Goal: Find contact information: Find contact information

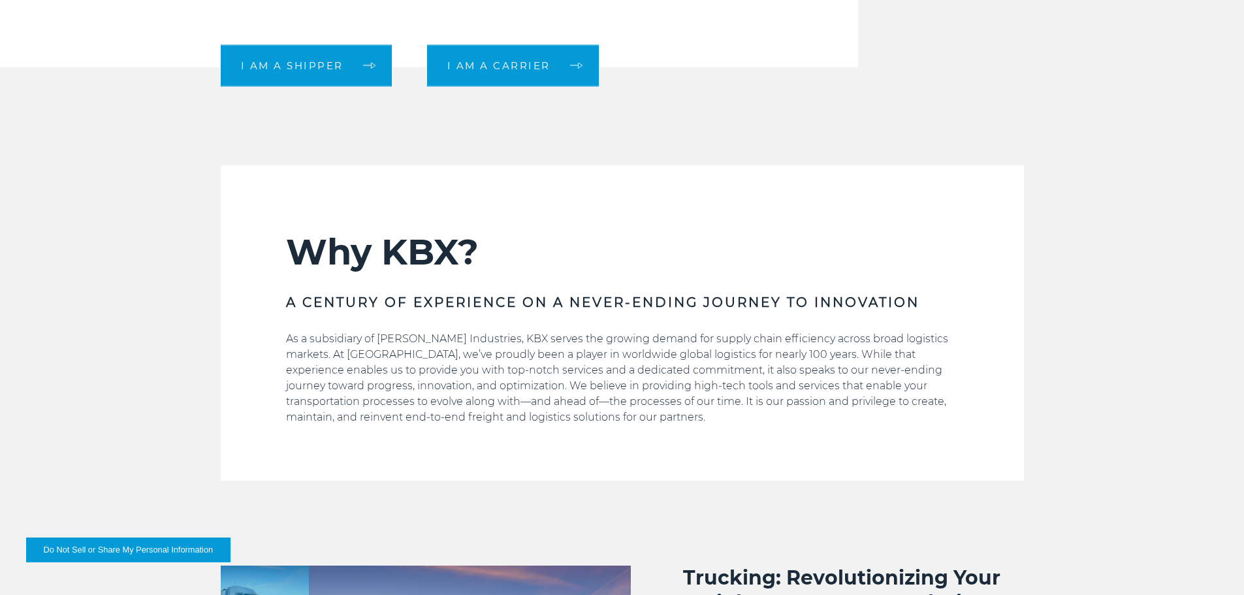
scroll to position [522, 0]
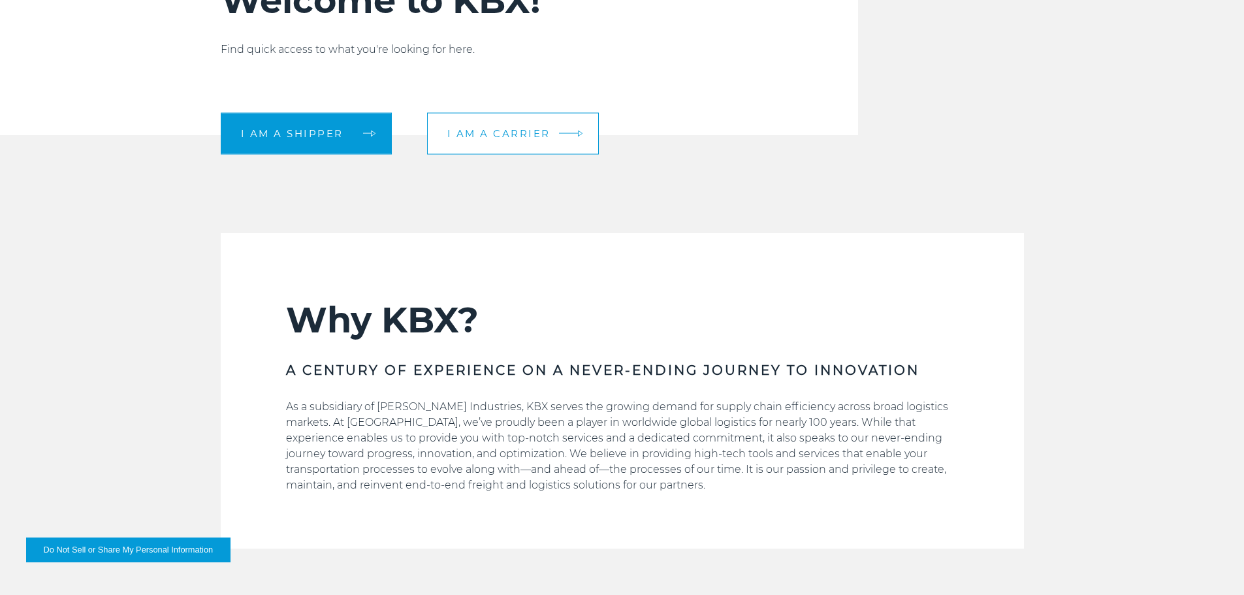
click at [497, 138] on span "I am a carrier" at bounding box center [498, 134] width 103 height 10
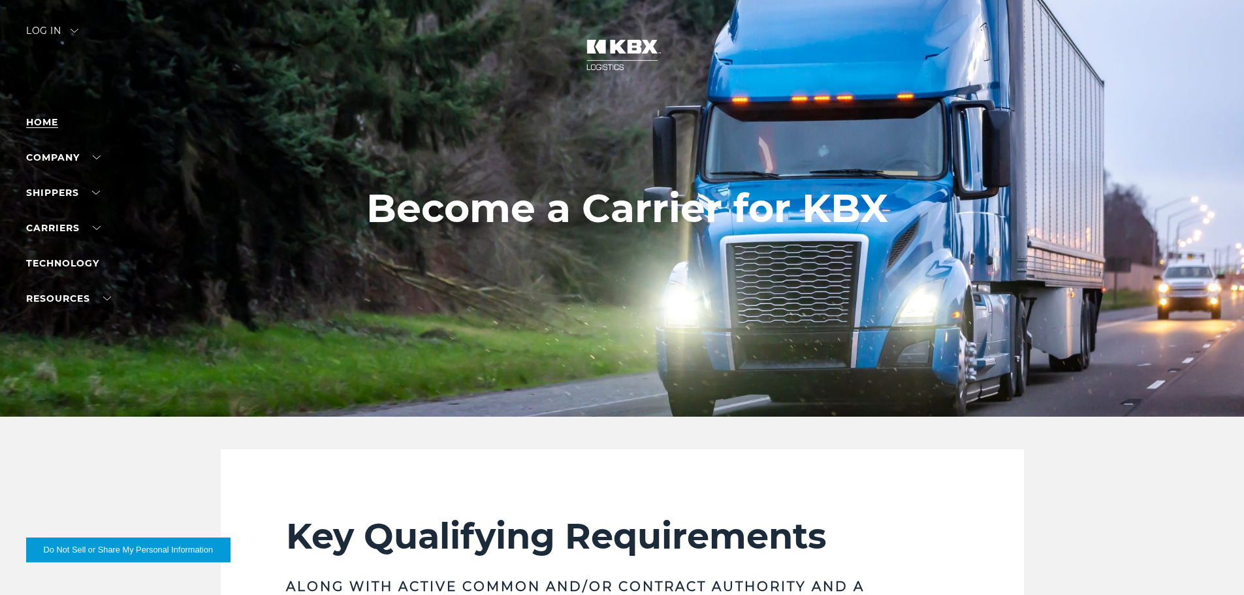
click at [42, 119] on link "Home" at bounding box center [42, 122] width 32 height 12
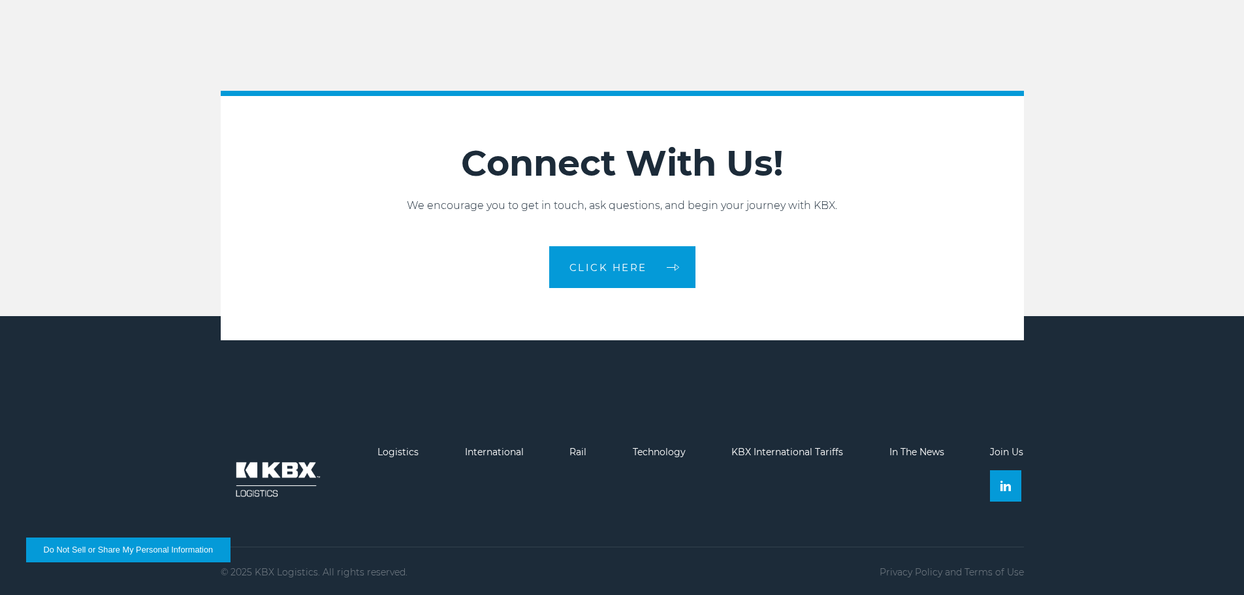
scroll to position [2914, 0]
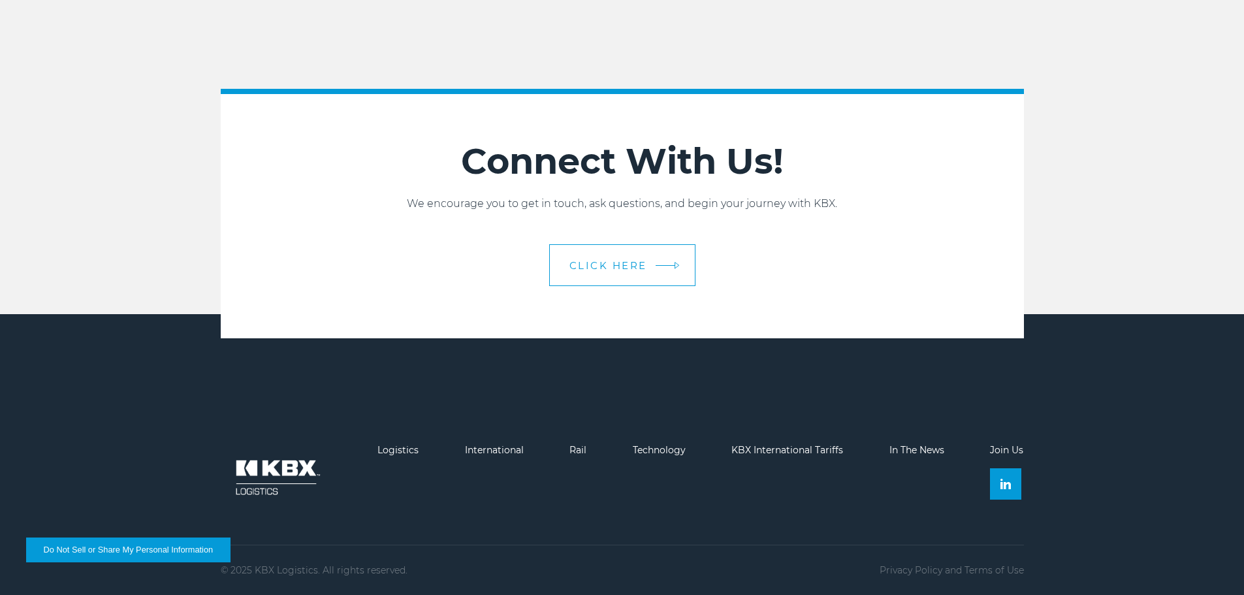
click at [607, 266] on span "CLICK HERE" at bounding box center [608, 266] width 78 height 10
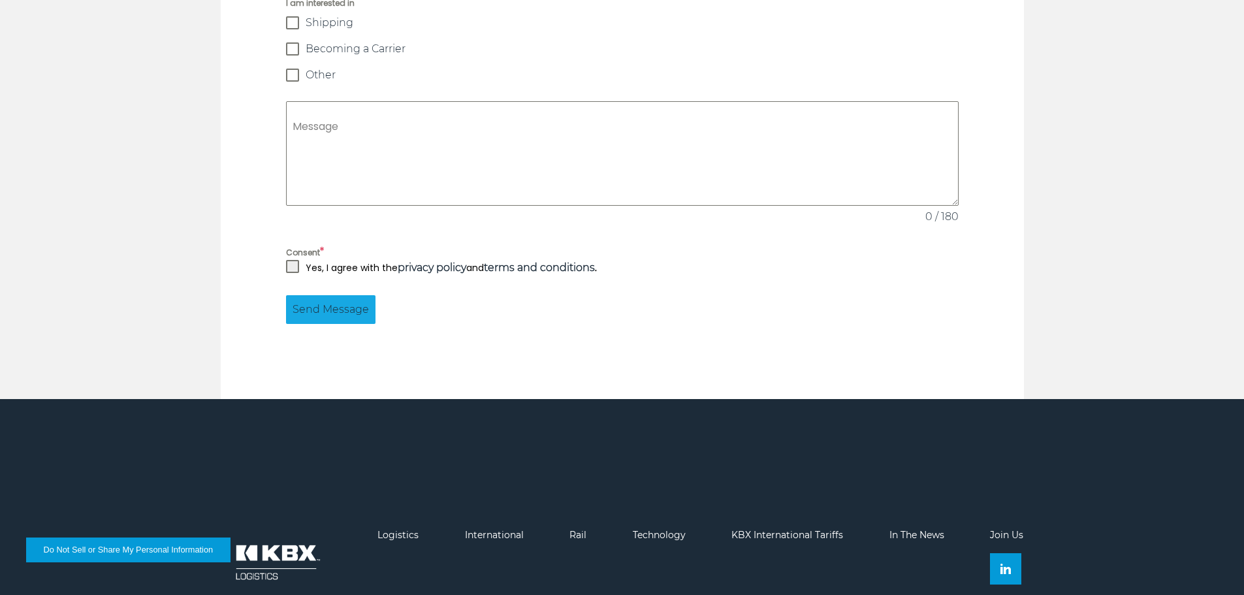
scroll to position [1251, 0]
